Goal: Task Accomplishment & Management: Complete application form

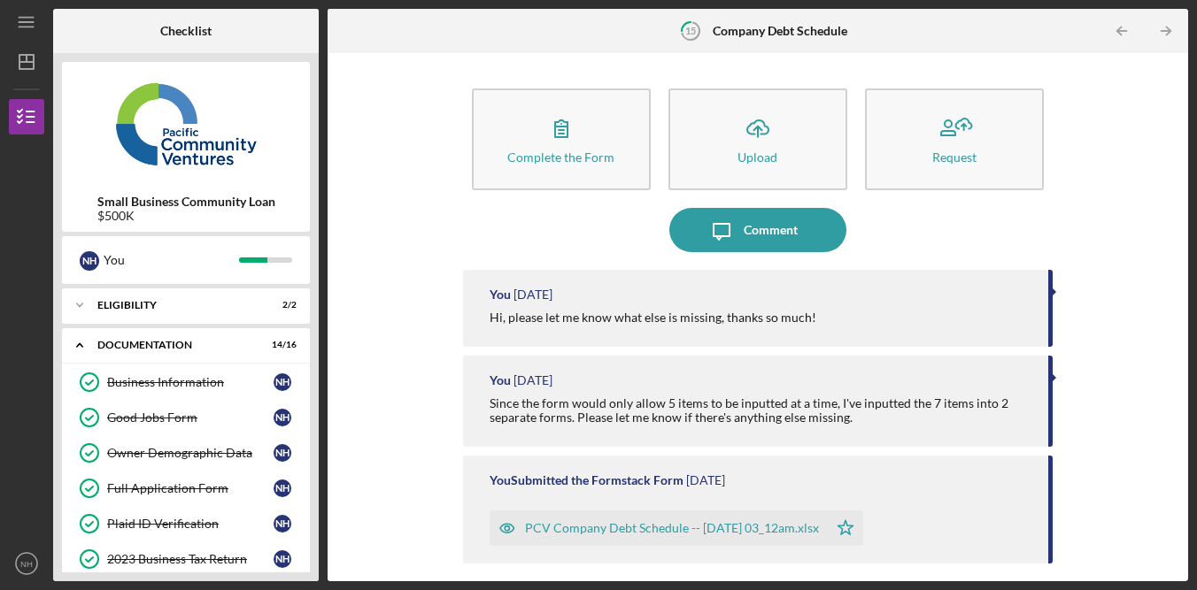
scroll to position [536, 0]
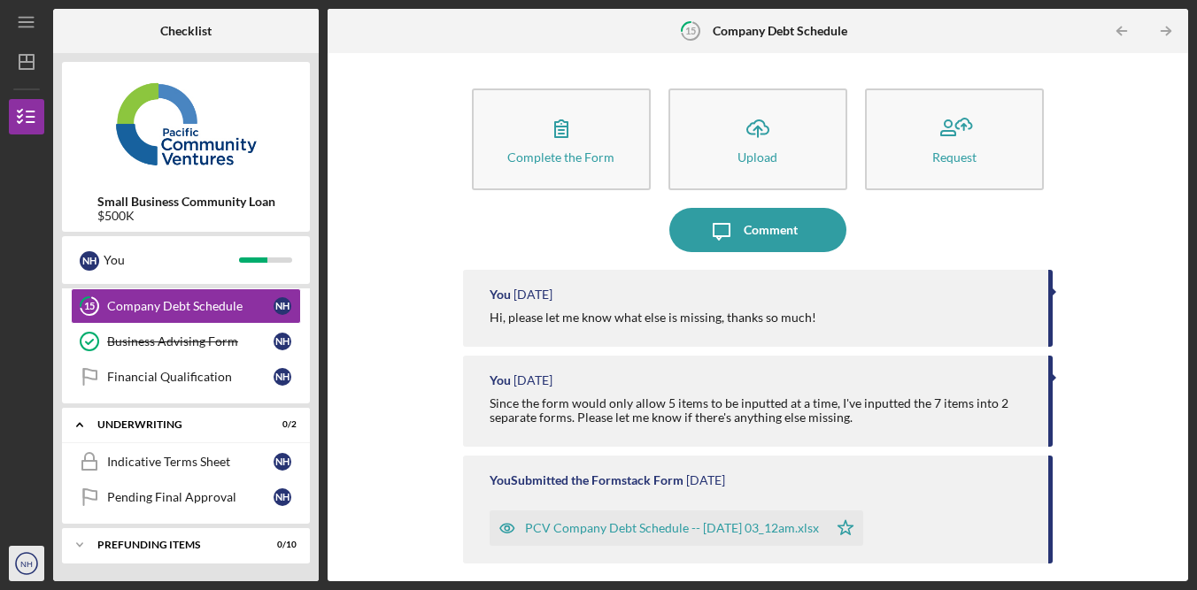
click at [35, 572] on icon "NH" at bounding box center [26, 564] width 35 height 44
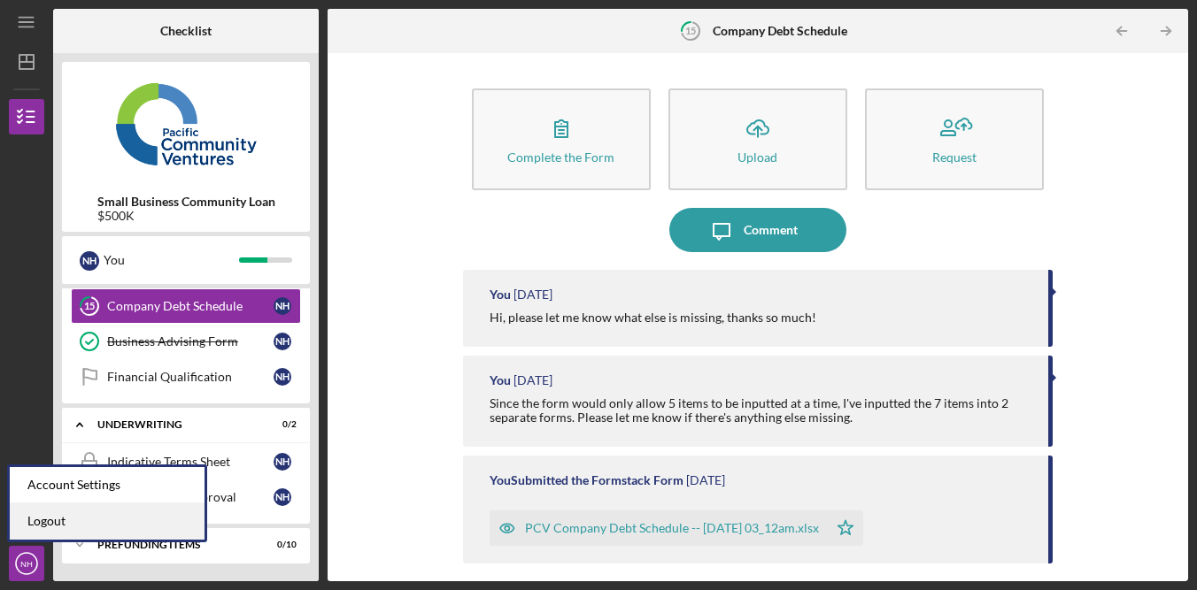
click at [99, 525] on link "Logout" at bounding box center [107, 522] width 195 height 36
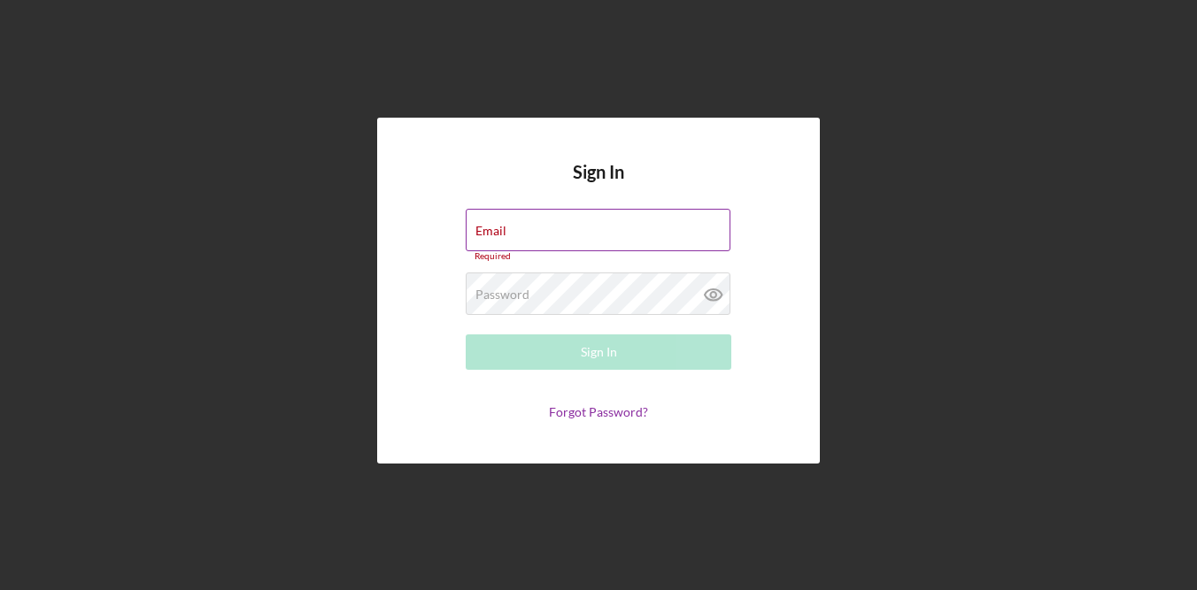
type input "[EMAIL_ADDRESS][DOMAIN_NAME]"
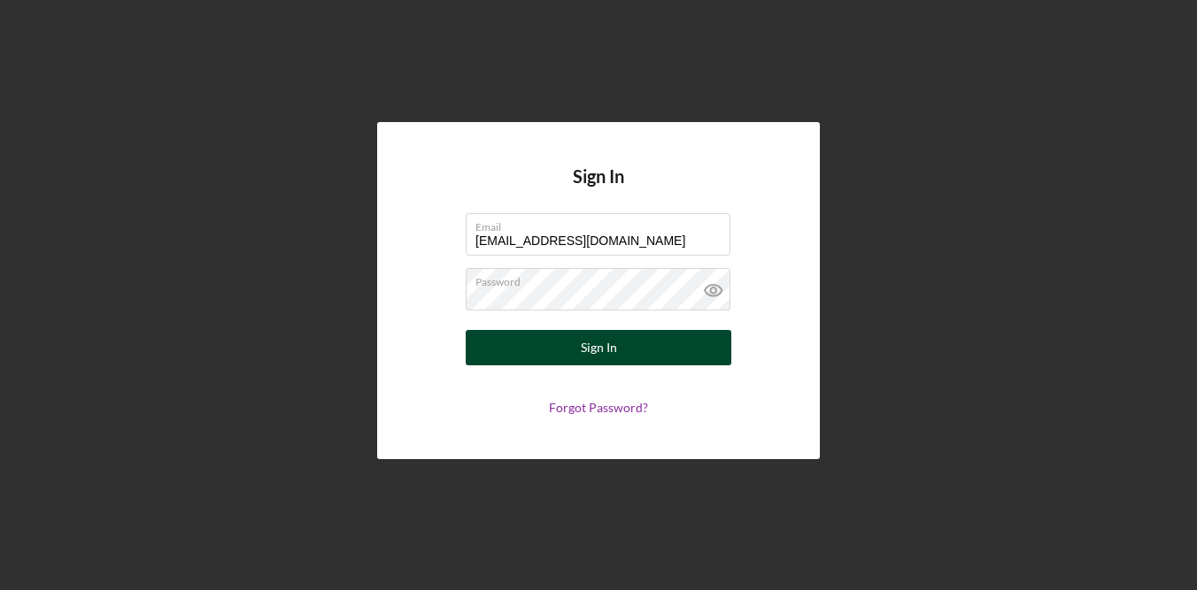
click at [643, 343] on button "Sign In" at bounding box center [599, 347] width 266 height 35
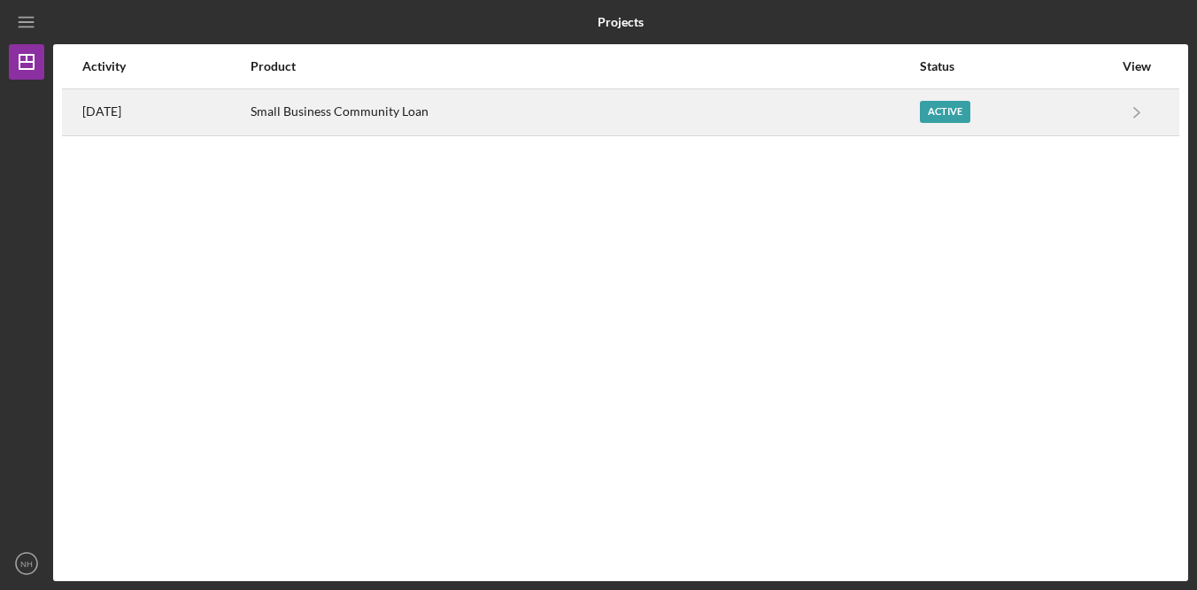
click at [408, 122] on div "Small Business Community Loan" at bounding box center [583, 112] width 667 height 44
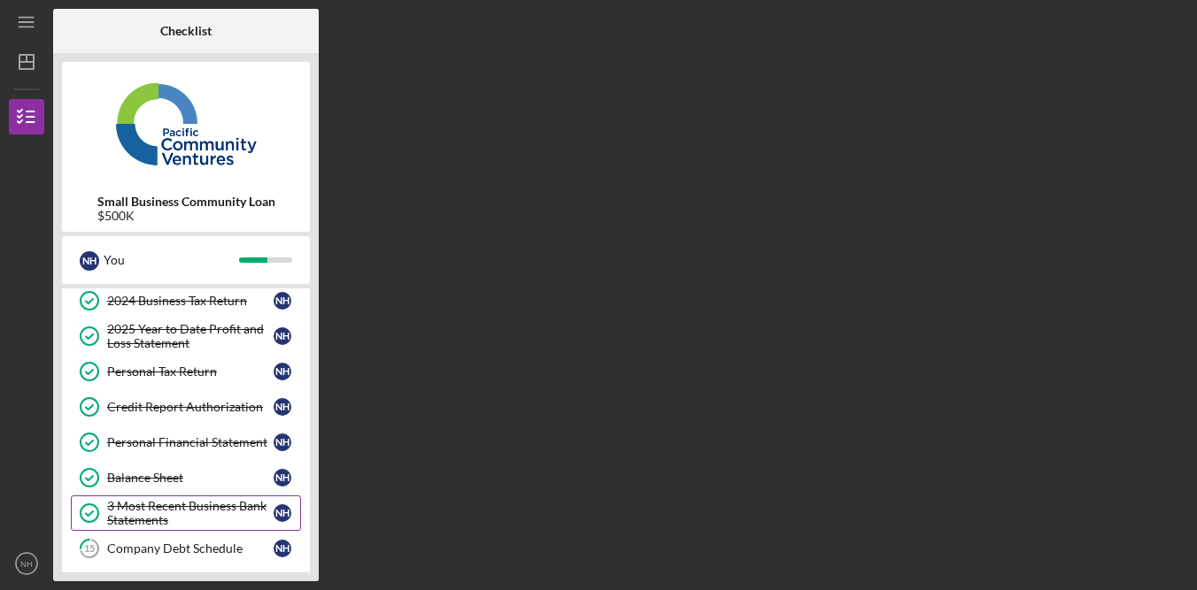
scroll to position [456, 0]
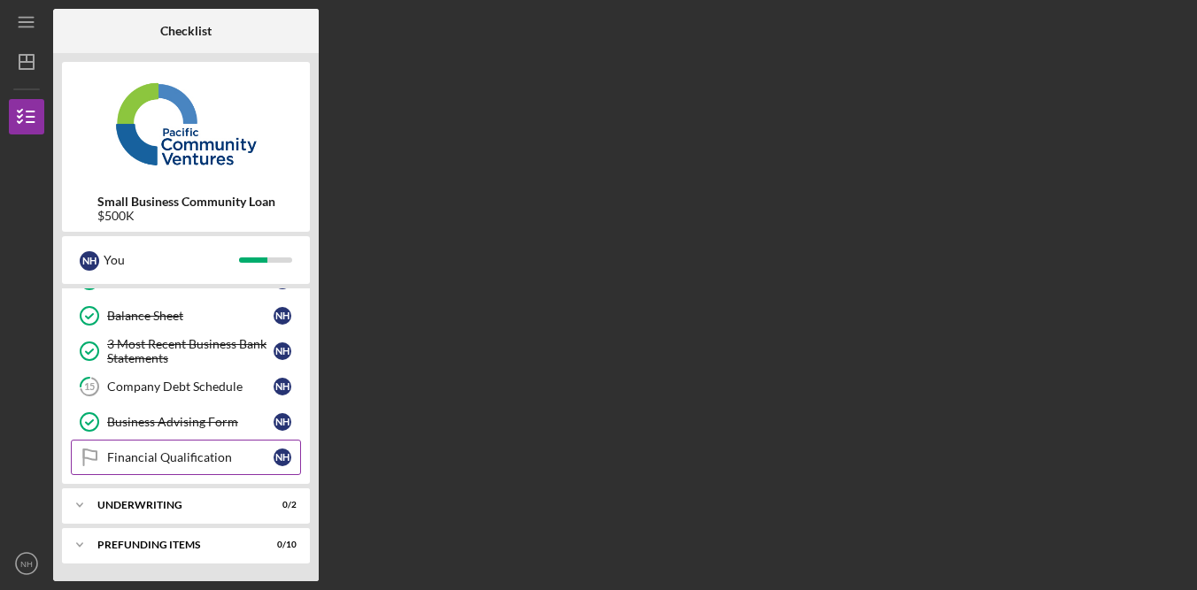
click at [210, 450] on div "Financial Qualification" at bounding box center [190, 457] width 166 height 14
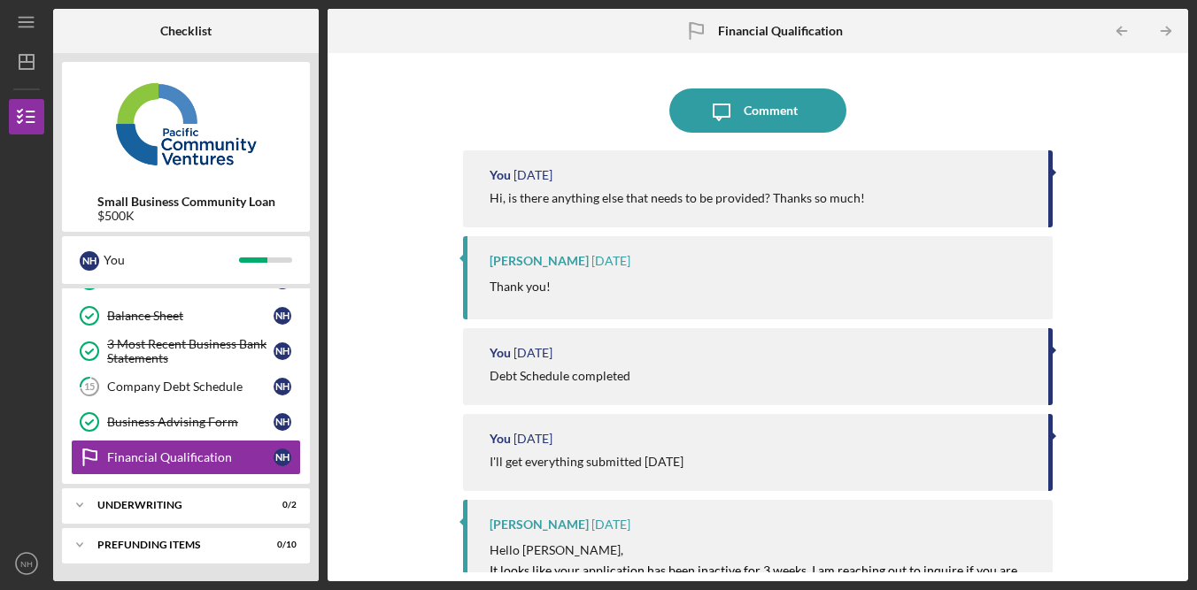
click at [1143, 246] on div "Icon/Message Comment You [DATE] Hi, is there anything else that needs to be pro…" at bounding box center [757, 317] width 843 height 511
drag, startPoint x: 1142, startPoint y: 238, endPoint x: 581, endPoint y: 69, distance: 586.0
click at [1143, 238] on div "Icon/Message Comment You [DATE] Hi, is there anything else that needs to be pro…" at bounding box center [757, 317] width 843 height 511
click at [1138, 182] on div "Icon/Message Comment You [DATE] Hi, is there anything else that needs to be pro…" at bounding box center [757, 317] width 843 height 511
click at [1138, 181] on div "Icon/Message Comment You [DATE] Hi, is there anything else that needs to be pro…" at bounding box center [757, 317] width 843 height 511
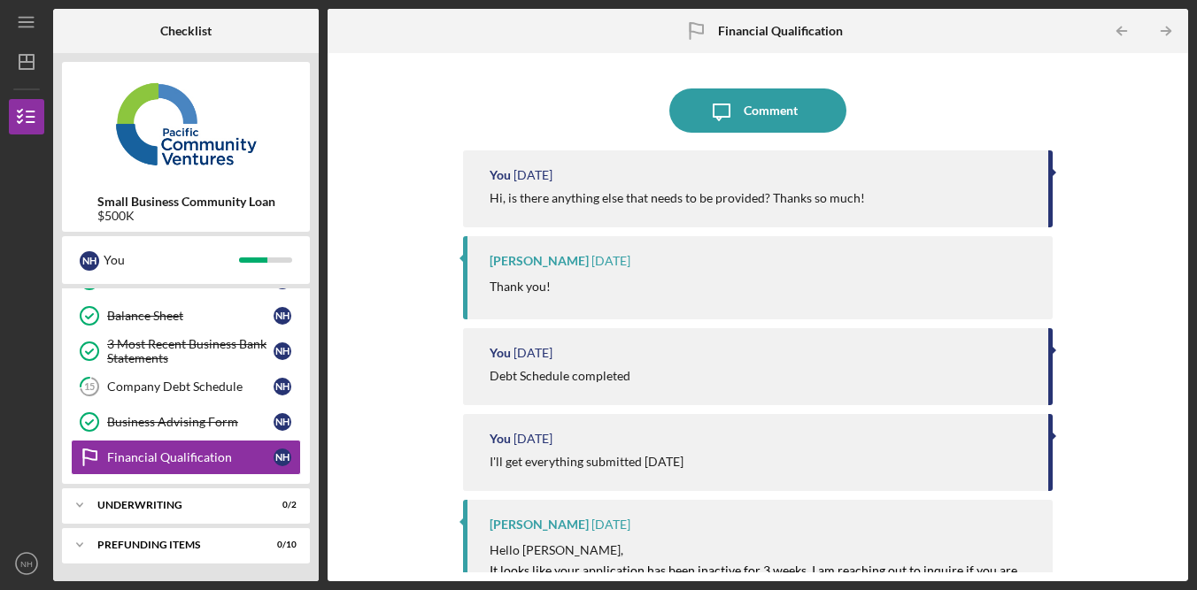
click at [1141, 178] on div "Icon/Message Comment You [DATE] Hi, is there anything else that needs to be pro…" at bounding box center [757, 317] width 843 height 511
click at [1136, 178] on div "Icon/Message Comment You [DATE] Hi, is there anything else that needs to be pro…" at bounding box center [757, 317] width 843 height 511
click at [1104, 127] on div "Icon/Message Comment You [DATE] Hi, is there anything else that needs to be pro…" at bounding box center [757, 317] width 843 height 511
click at [1083, 127] on div "Icon/Message Comment You [DATE] Hi, is there anything else that needs to be pro…" at bounding box center [757, 317] width 843 height 511
